Goal: Transaction & Acquisition: Obtain resource

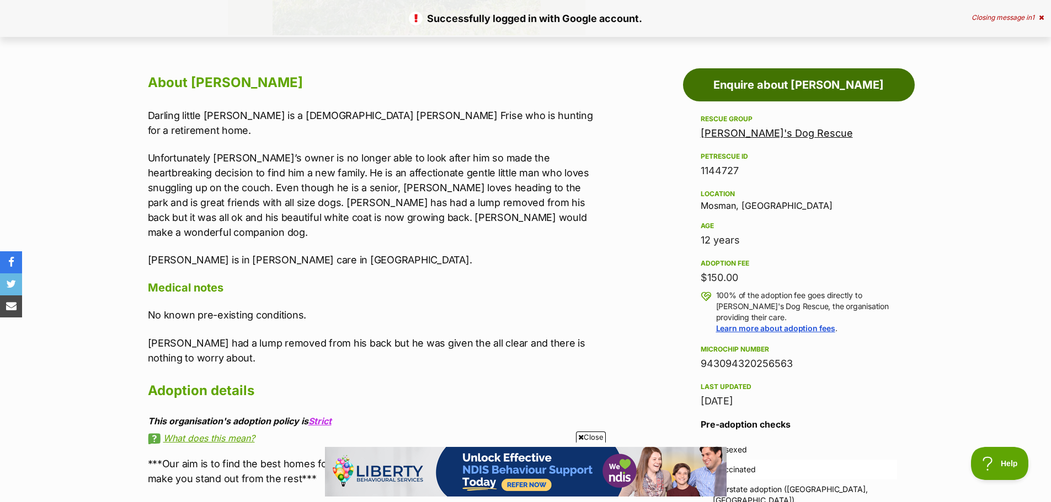
click at [759, 92] on link "Enquire about [PERSON_NAME]" at bounding box center [799, 84] width 232 height 33
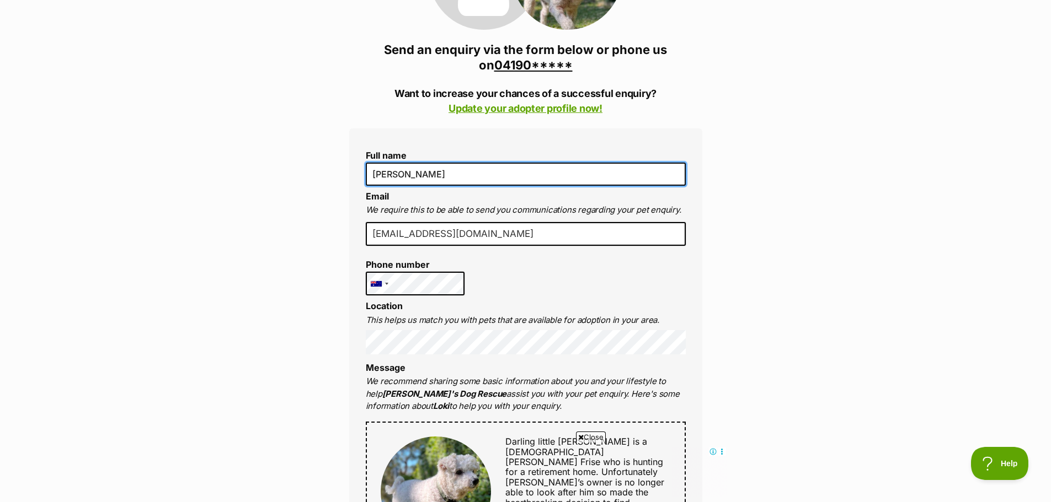
click at [390, 173] on input "[PERSON_NAME]" at bounding box center [526, 174] width 320 height 23
type input "Samantha Youn"
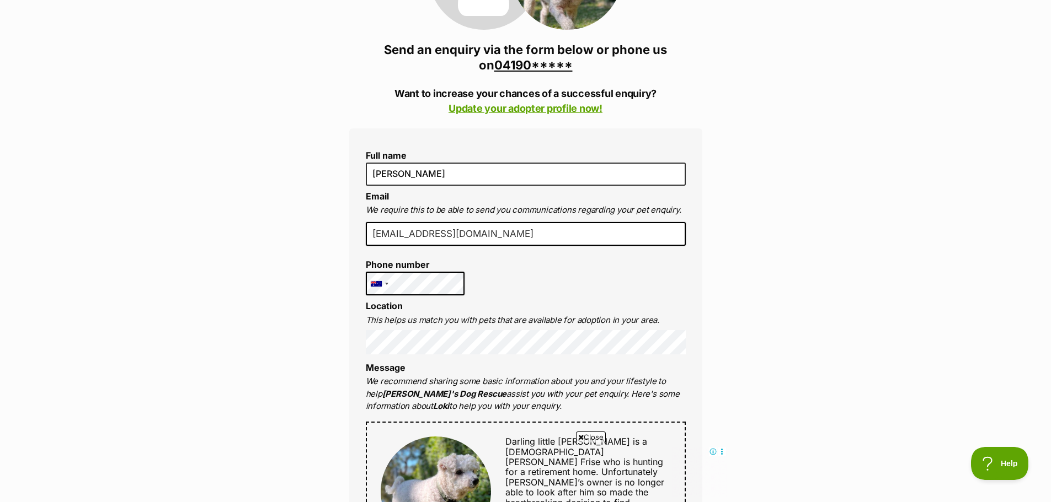
scroll to position [0, 0]
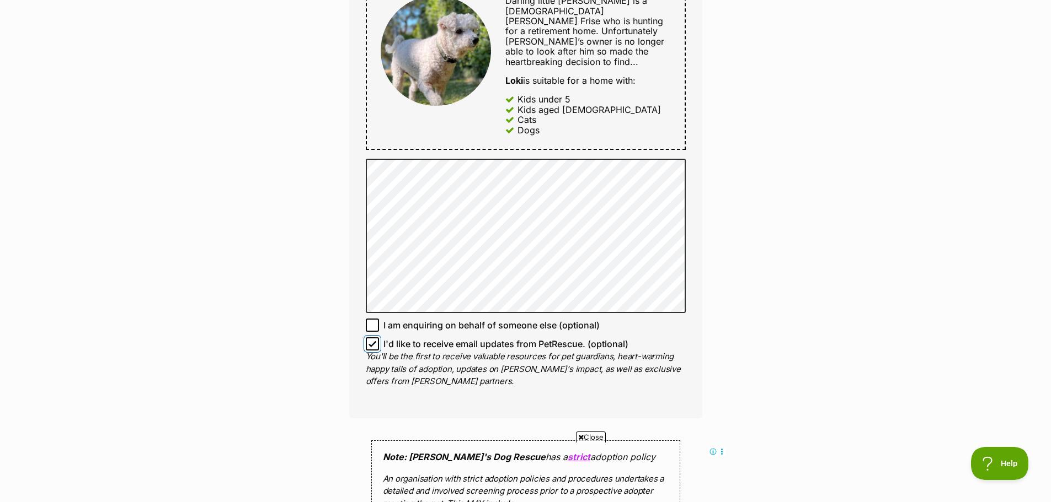
click at [372, 338] on span at bounding box center [372, 344] width 13 height 13
click at [372, 338] on input "I'd like to receive email updates from PetRescue. (optional)" at bounding box center [372, 344] width 13 height 13
checkbox input "false"
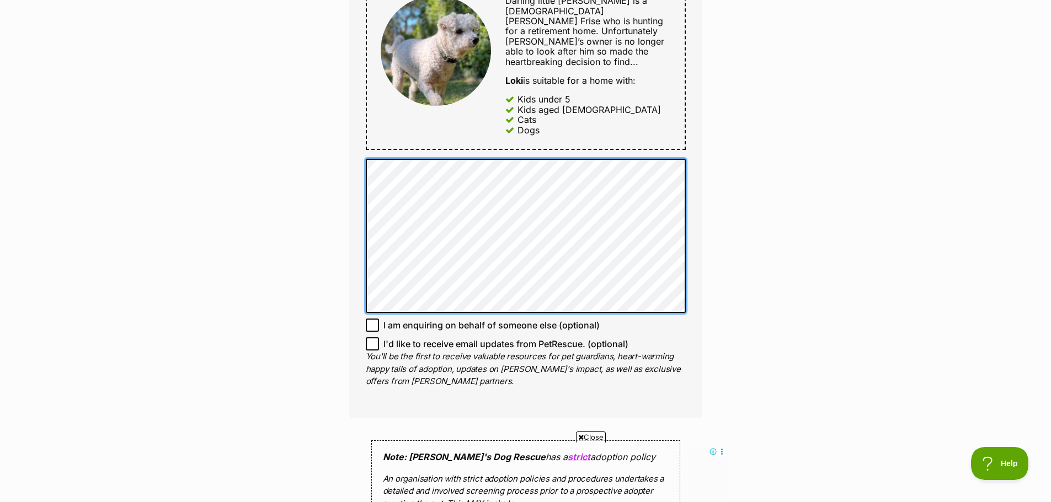
click at [364, 161] on div "Full name Samantha Youn Email We require this to be able to send you communicat…" at bounding box center [525, 52] width 353 height 731
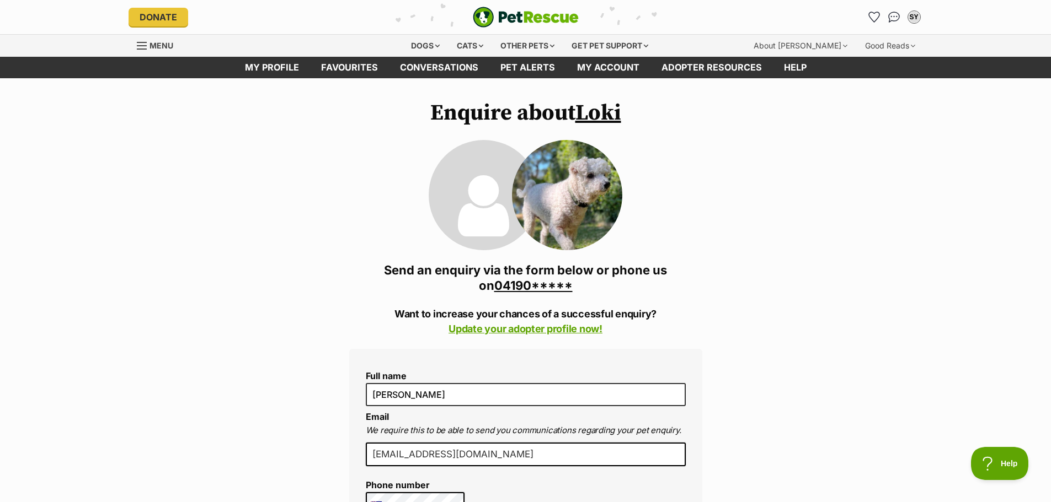
click at [522, 286] on link "04190*****" at bounding box center [533, 286] width 78 height 14
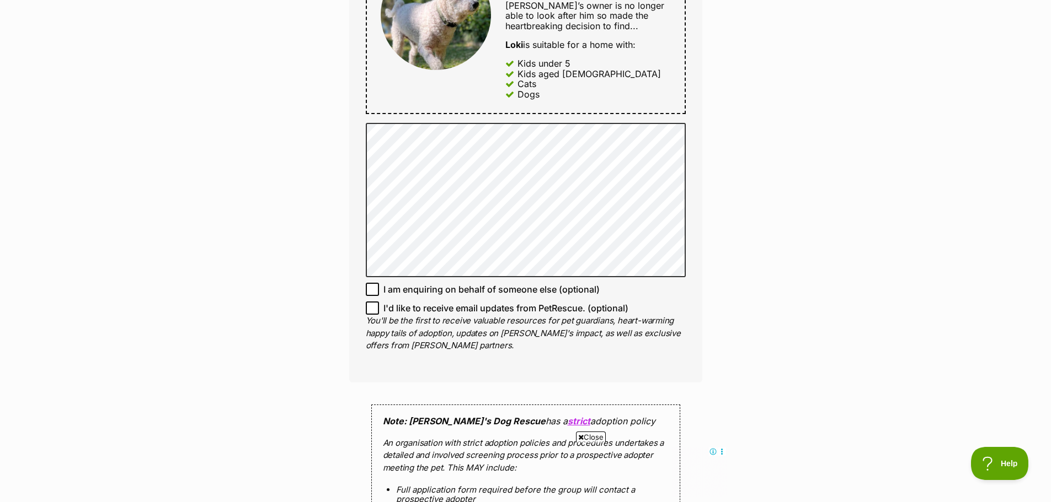
scroll to position [717, 0]
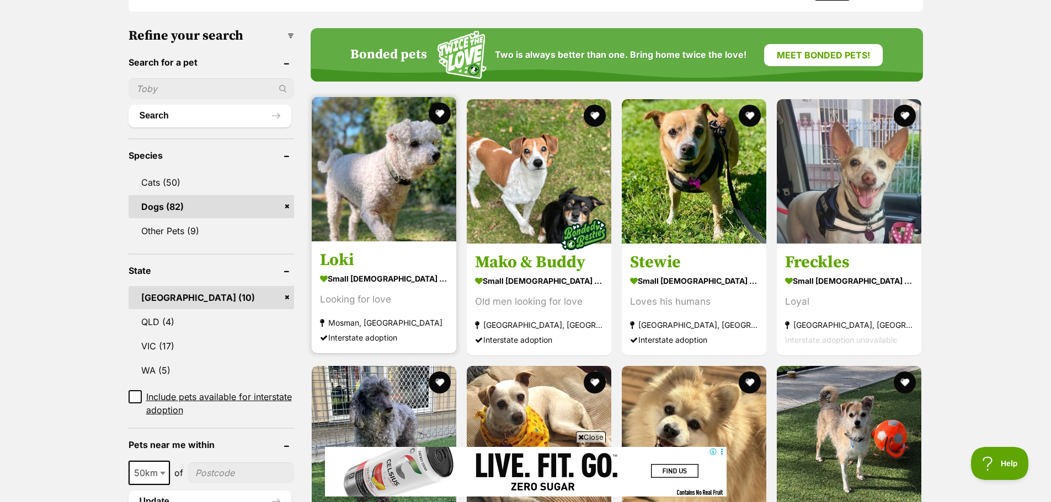
click at [390, 156] on img at bounding box center [384, 169] width 145 height 145
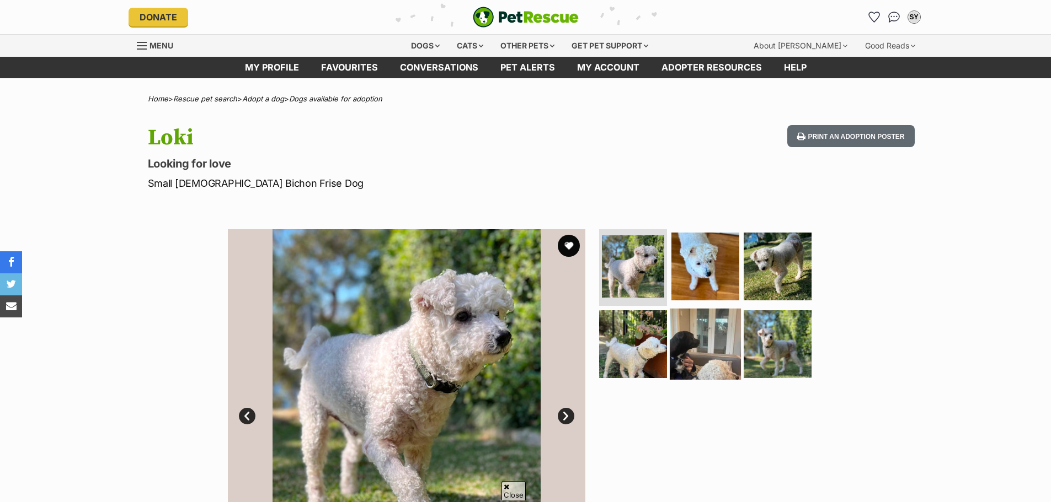
scroll to position [110, 0]
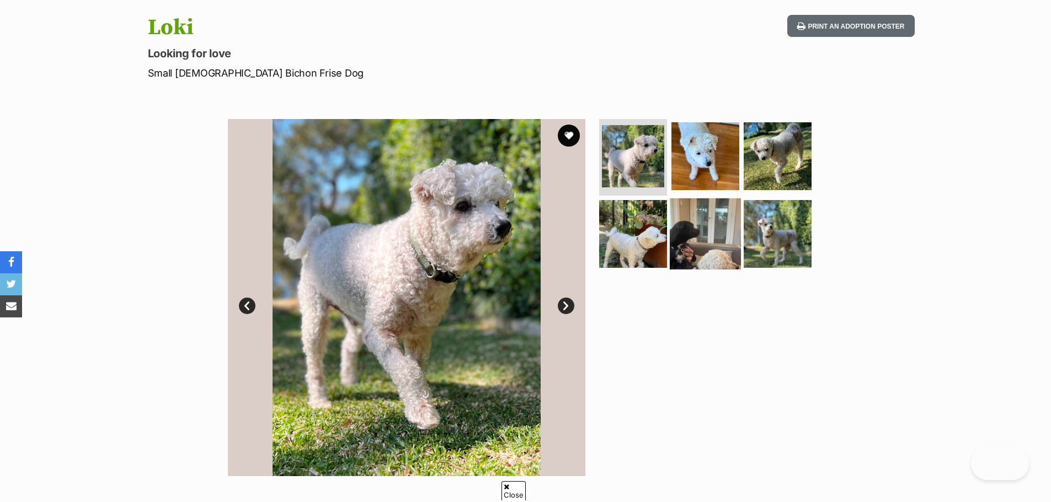
click at [696, 231] on img at bounding box center [705, 234] width 71 height 71
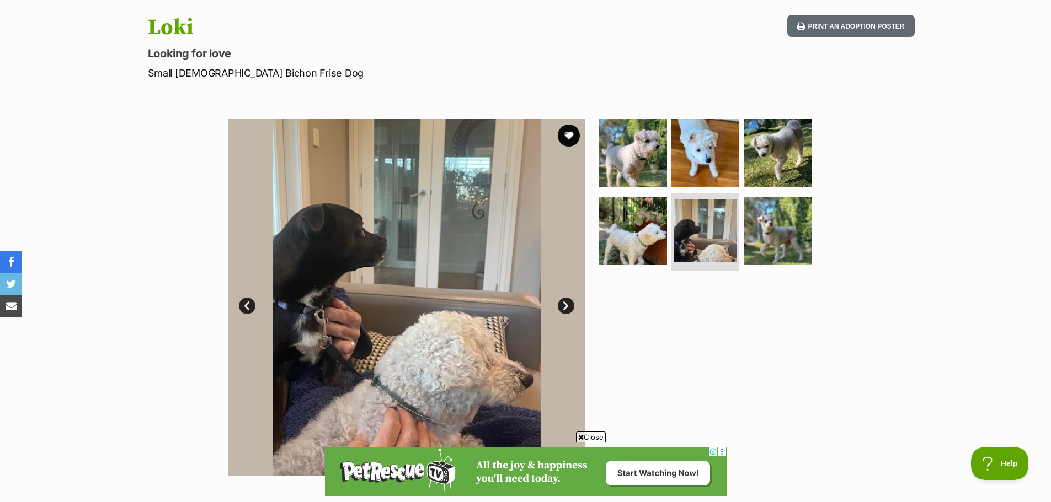
scroll to position [0, 0]
click at [569, 308] on link "Next" at bounding box center [566, 306] width 17 height 17
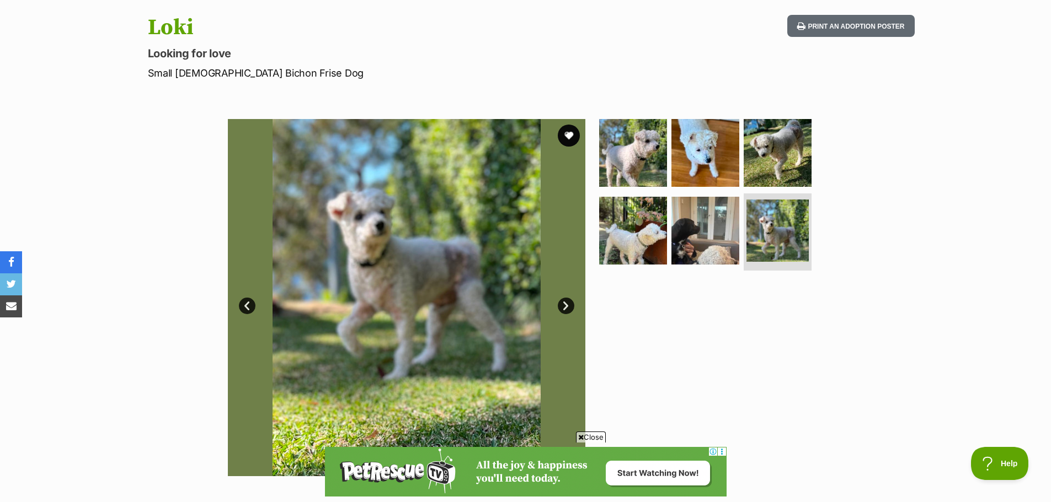
click at [569, 308] on link "Next" at bounding box center [566, 306] width 17 height 17
